Goal: Navigation & Orientation: Find specific page/section

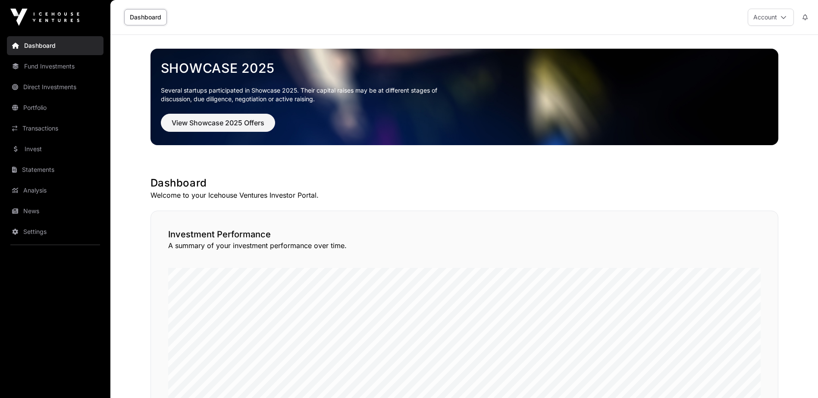
click at [44, 148] on link "Invest" at bounding box center [55, 149] width 97 height 19
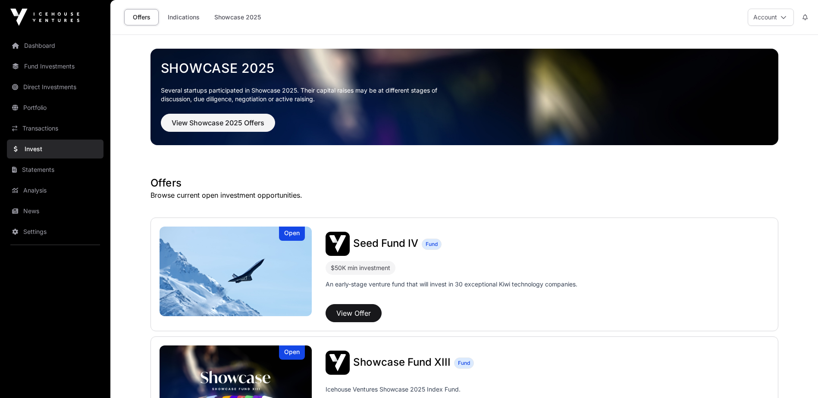
click at [177, 19] on link "Indications" at bounding box center [183, 17] width 43 height 16
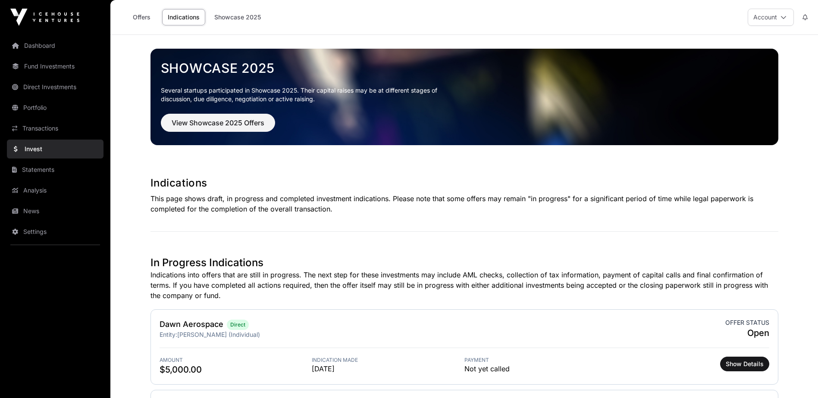
click at [44, 128] on link "Transactions" at bounding box center [55, 128] width 97 height 19
